Goal: Information Seeking & Learning: Learn about a topic

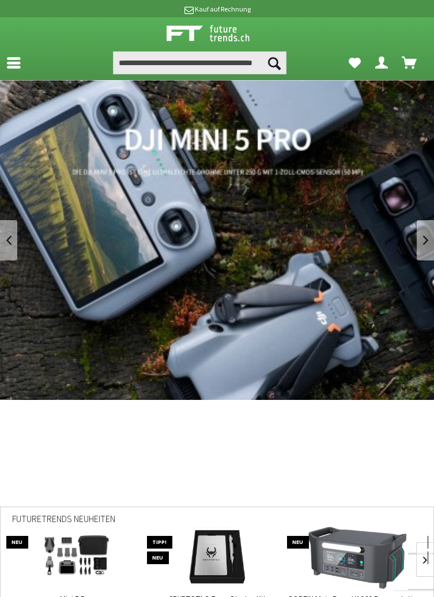
click at [413, 294] on link "DJI Mini 5 Pro" at bounding box center [217, 240] width 434 height 320
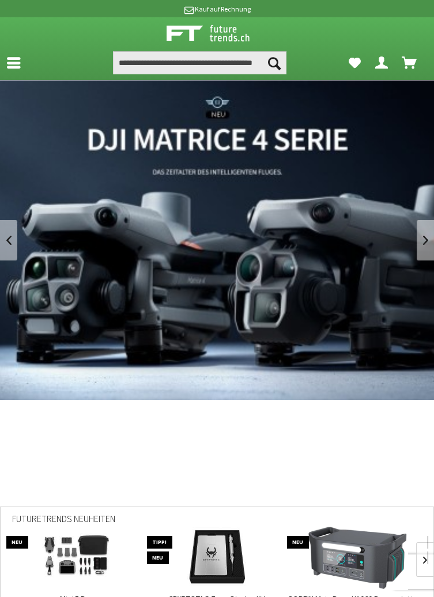
click at [14, 60] on icon at bounding box center [14, 55] width 14 height 9
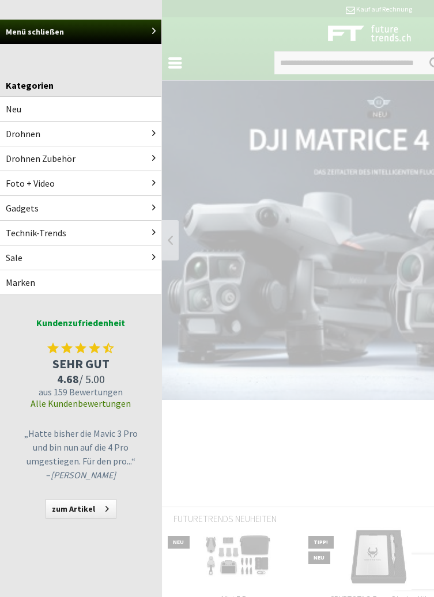
click at [14, 213] on link "Gadgets" at bounding box center [80, 208] width 161 height 24
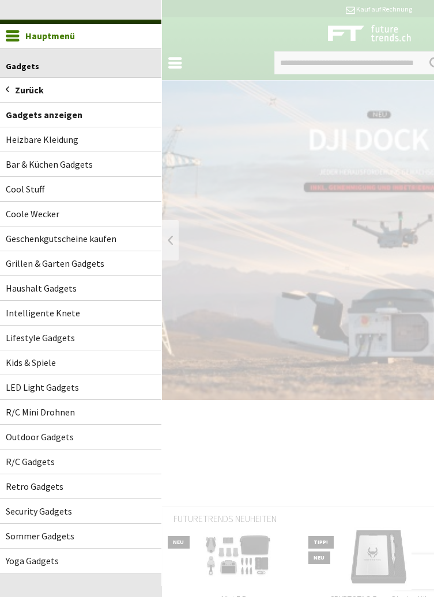
click at [14, 463] on link "R/C Gadgets" at bounding box center [80, 461] width 161 height 24
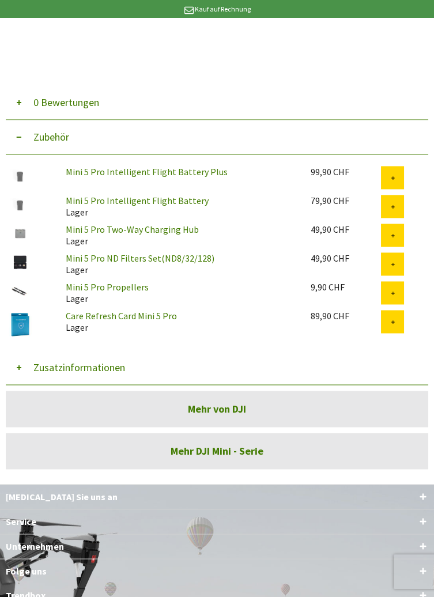
scroll to position [2937, 0]
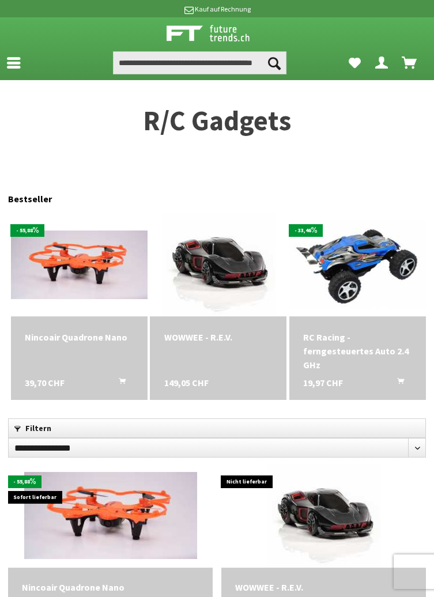
click at [10, 58] on icon at bounding box center [14, 55] width 14 height 9
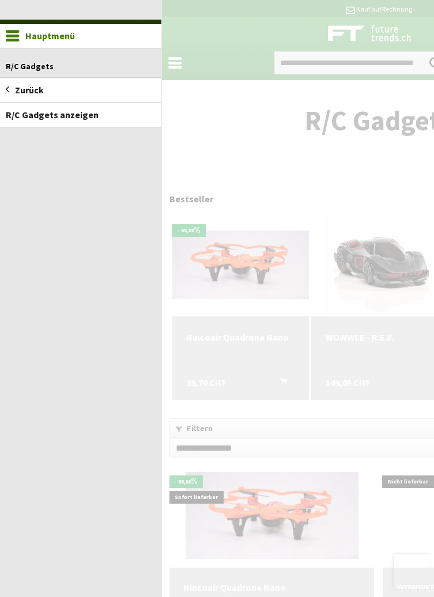
click at [13, 38] on icon at bounding box center [13, 36] width 14 height 12
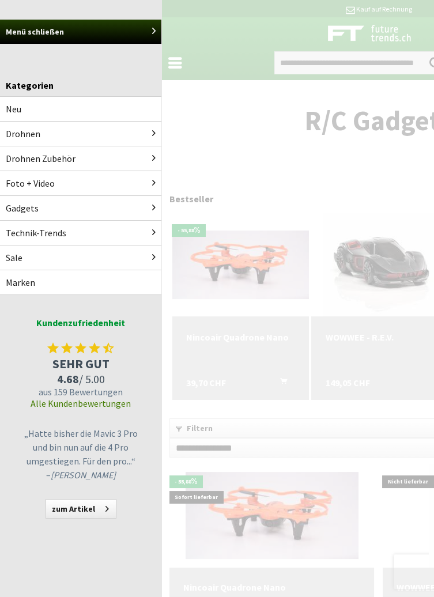
click at [9, 136] on link "Drohnen" at bounding box center [80, 134] width 161 height 24
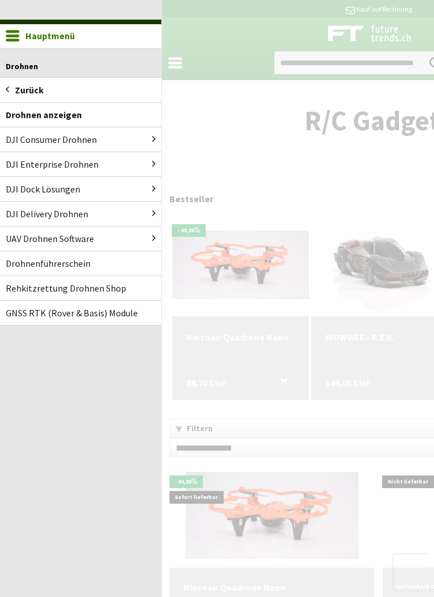
click at [20, 320] on link "GNSS RTK (Rover & Basis) Module" at bounding box center [80, 313] width 161 height 24
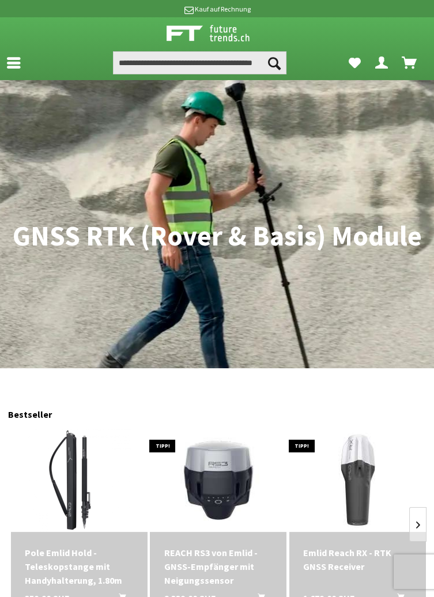
click at [5, 80] on nav "Drohnen GNSS RTK (Rover & Basis) Module" at bounding box center [217, 224] width 434 height 288
click at [14, 80] on nav "Drohnen GNSS RTK (Rover & Basis) Module" at bounding box center [217, 224] width 434 height 288
click at [12, 60] on icon at bounding box center [14, 55] width 14 height 9
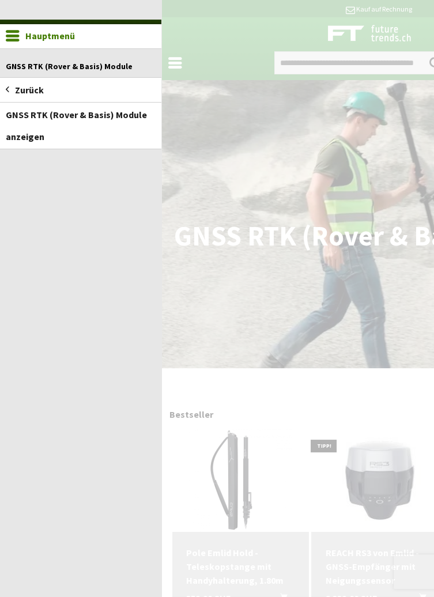
click at [7, 97] on span at bounding box center [7, 90] width 3 height 22
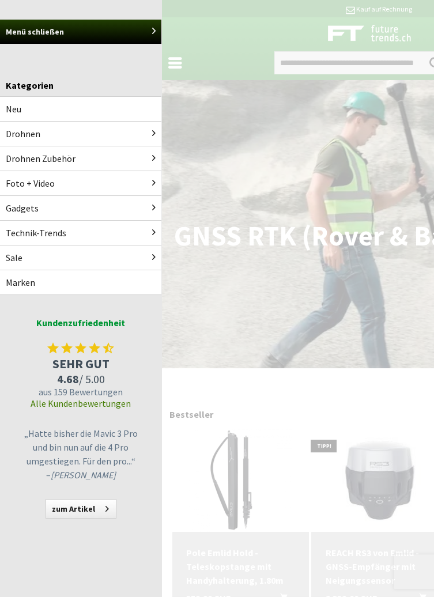
click at [13, 240] on link "Technik-Trends" at bounding box center [80, 233] width 161 height 24
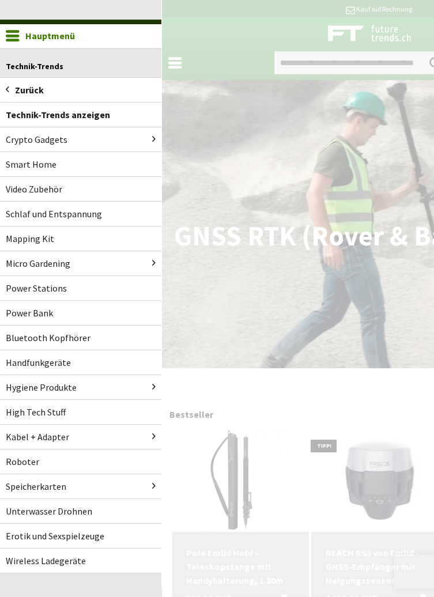
click at [22, 239] on link "Mapping Kit" at bounding box center [80, 238] width 161 height 24
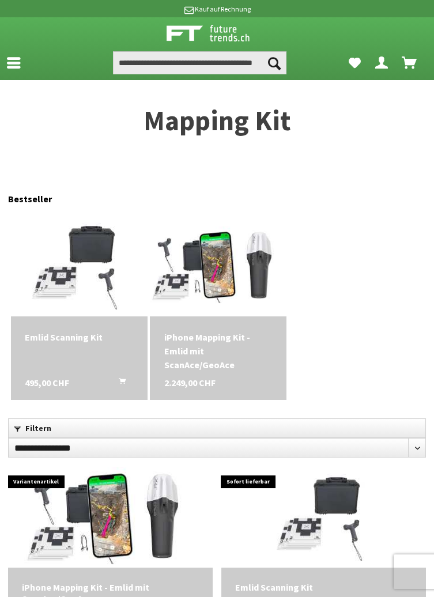
click at [15, 69] on link at bounding box center [16, 60] width 33 height 23
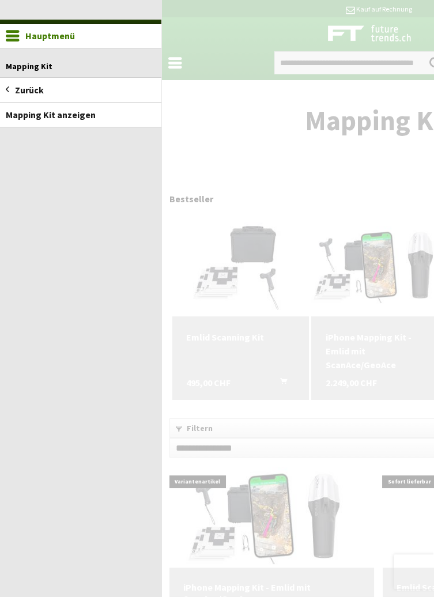
click at [10, 87] on link "Zurück" at bounding box center [80, 90] width 161 height 24
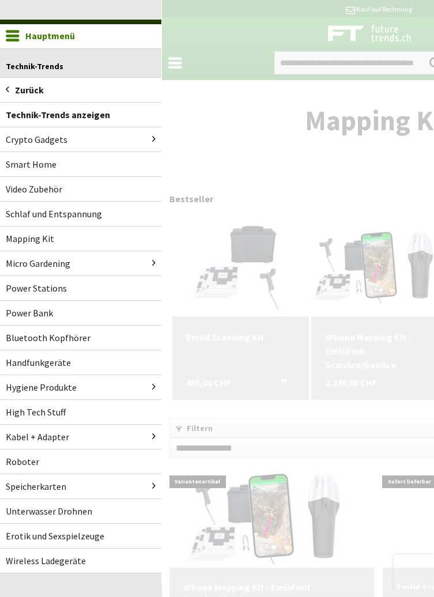
click at [20, 515] on link "Unterwasser Drohnen" at bounding box center [80, 511] width 161 height 24
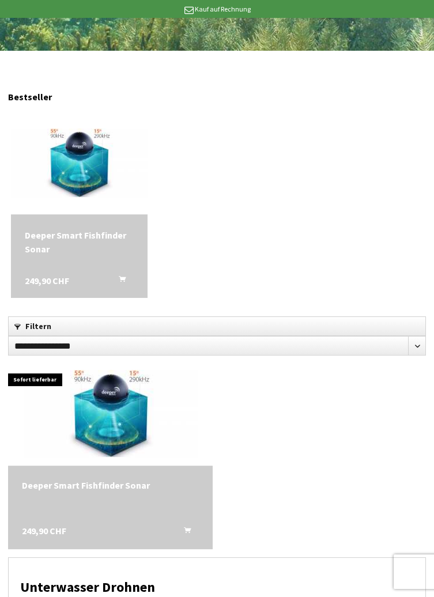
scroll to position [312, 0]
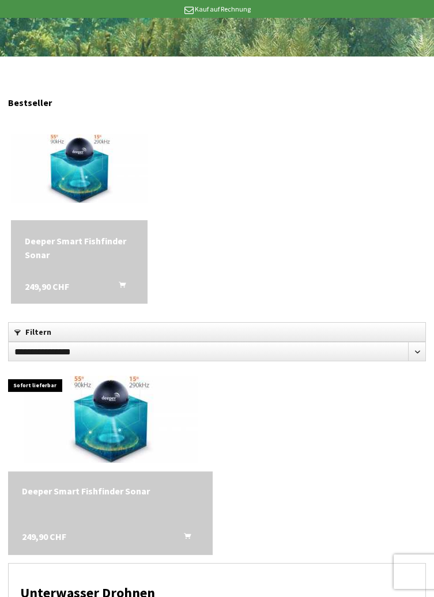
click at [49, 254] on div "Deeper Smart Fishfinder Sonar" at bounding box center [79, 248] width 109 height 28
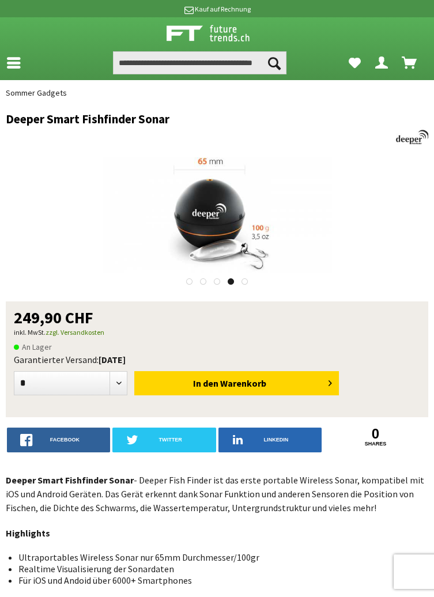
click at [20, 60] on icon at bounding box center [14, 55] width 14 height 9
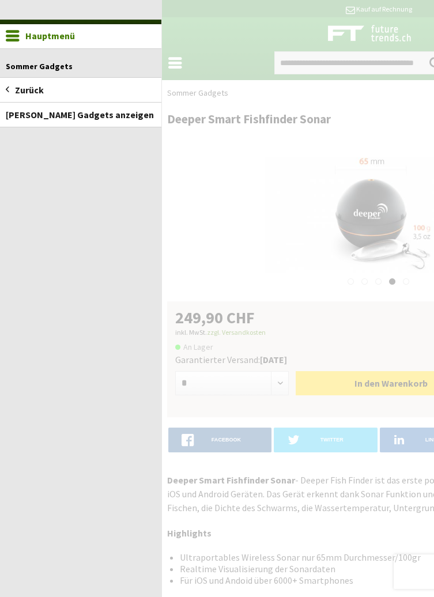
click at [7, 92] on span at bounding box center [7, 90] width 3 height 22
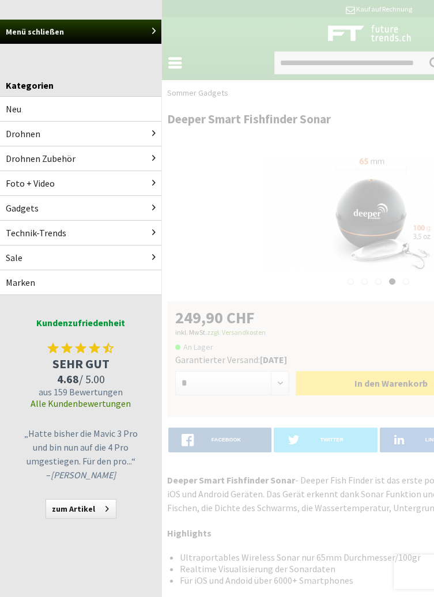
click at [14, 137] on link "Drohnen" at bounding box center [80, 134] width 161 height 24
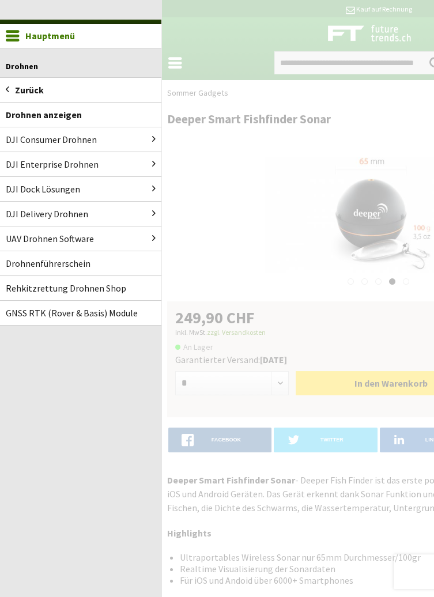
click at [7, 94] on span at bounding box center [7, 90] width 3 height 22
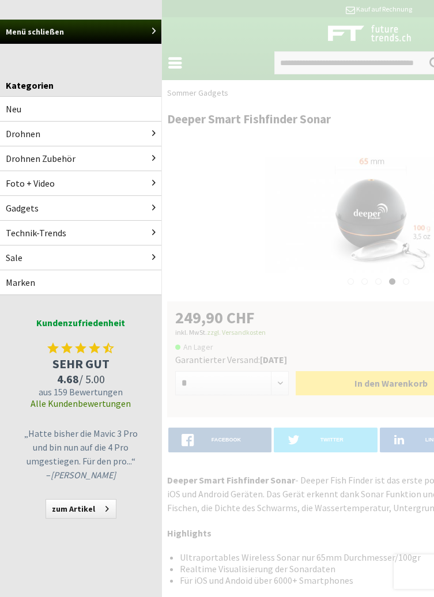
click at [14, 136] on link "Drohnen" at bounding box center [80, 134] width 161 height 24
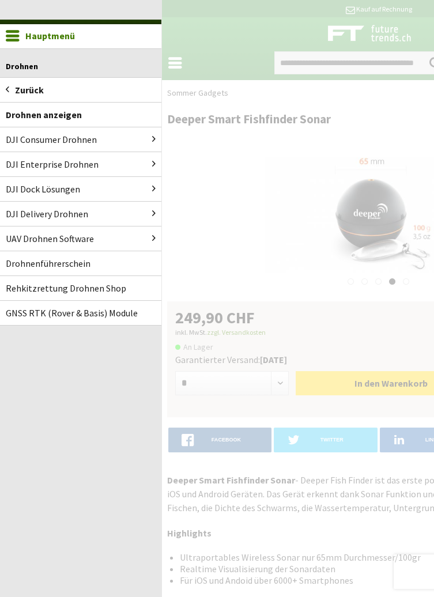
click at [7, 90] on icon at bounding box center [7, 89] width 3 height 6
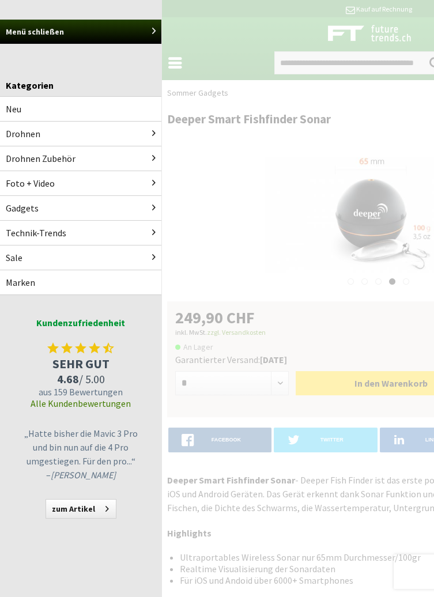
click at [14, 160] on link "Drohnen Zubehör" at bounding box center [80, 158] width 161 height 24
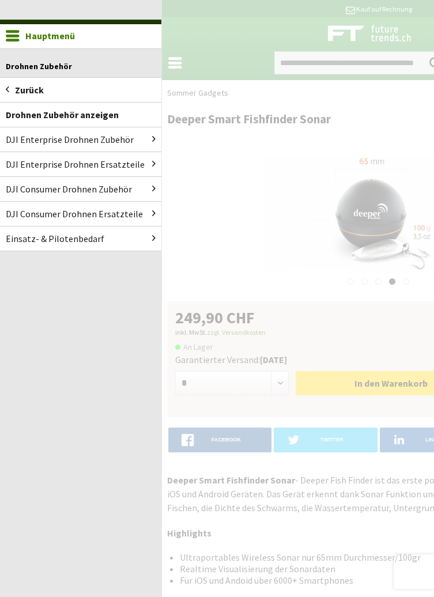
click at [9, 93] on span at bounding box center [7, 90] width 3 height 22
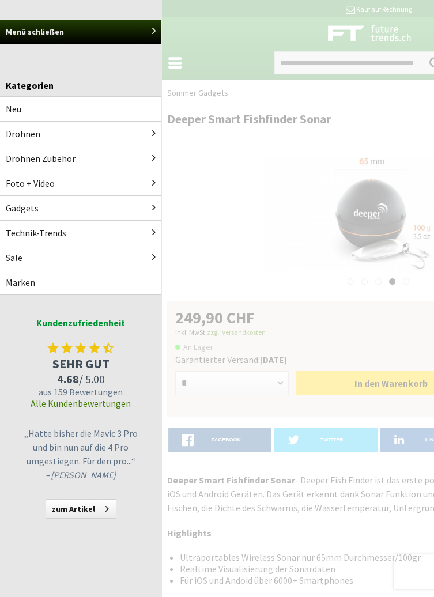
click at [16, 186] on link "Foto + Video" at bounding box center [80, 183] width 161 height 24
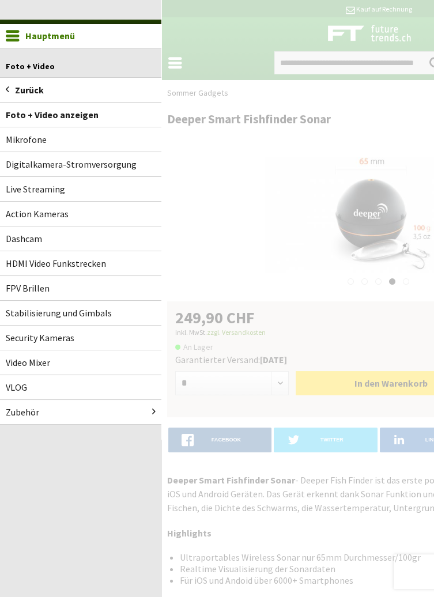
click at [12, 97] on link "Zurück" at bounding box center [80, 90] width 161 height 24
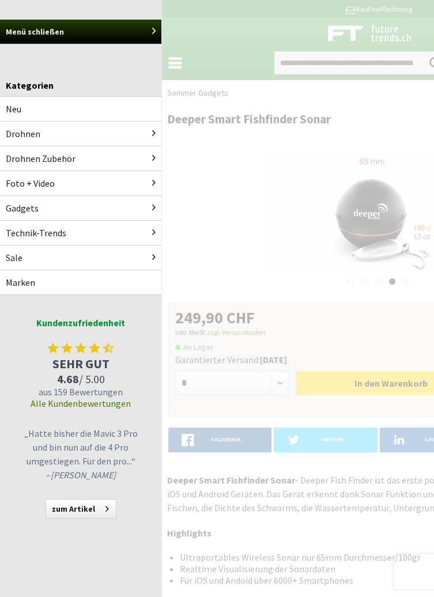
click at [16, 237] on link "Technik-Trends" at bounding box center [80, 233] width 161 height 24
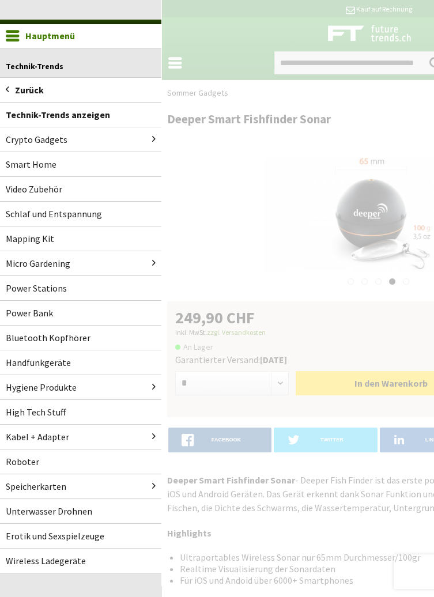
click at [141, 139] on link "Crypto Gadgets" at bounding box center [80, 139] width 161 height 24
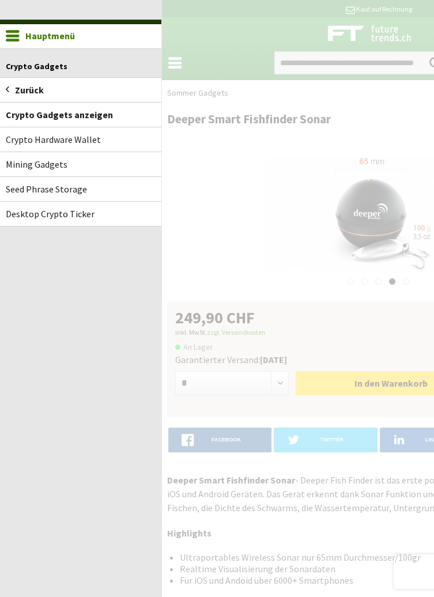
click at [12, 45] on link "Hauptmenü" at bounding box center [80, 36] width 161 height 24
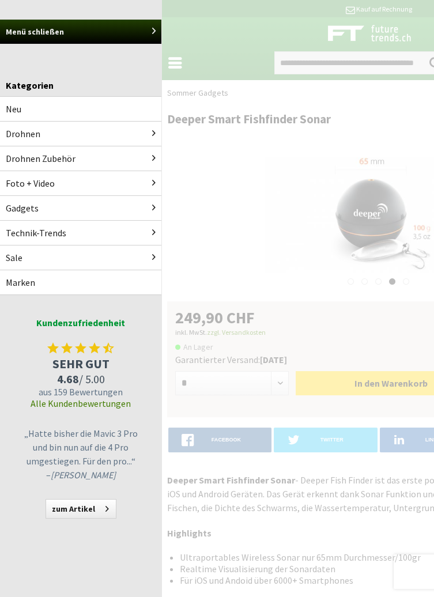
click at [19, 261] on link "Sale" at bounding box center [80, 257] width 161 height 24
